Goal: Find specific page/section

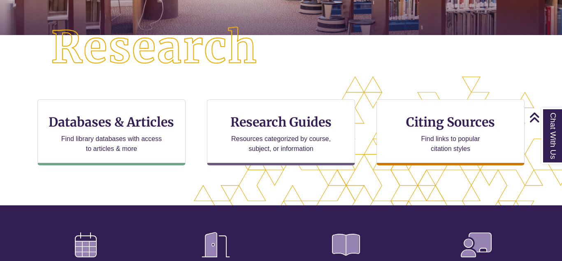
scroll to position [202, 0]
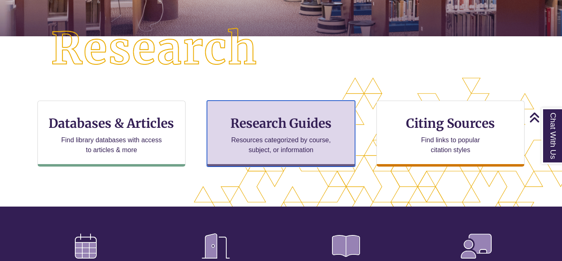
click at [235, 122] on h3 "Research Guides" at bounding box center [281, 123] width 134 height 16
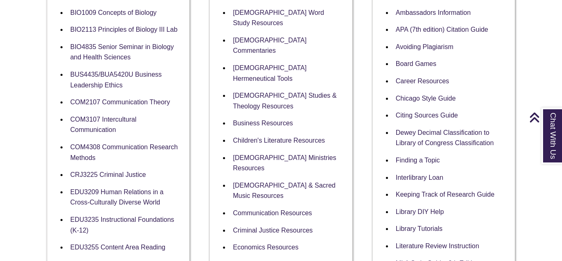
scroll to position [222, 0]
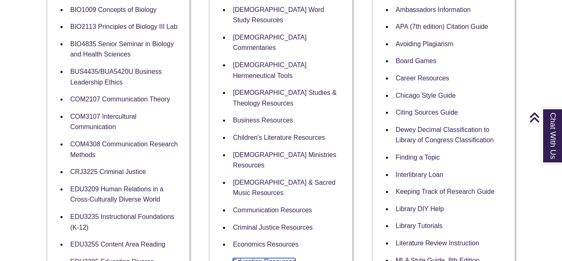
click at [255, 258] on link "Education Resources" at bounding box center [264, 262] width 63 height 8
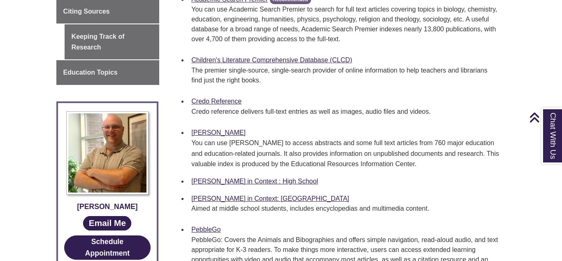
scroll to position [450, 0]
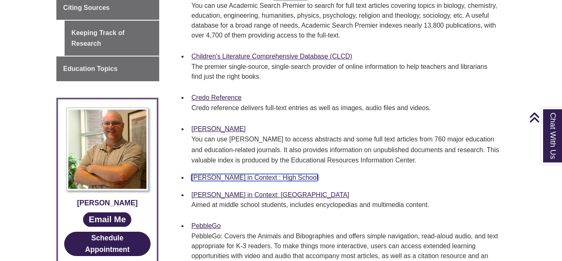
click at [240, 176] on link "[PERSON_NAME] in Context : High School" at bounding box center [254, 177] width 127 height 7
